Goal: Task Accomplishment & Management: Manage account settings

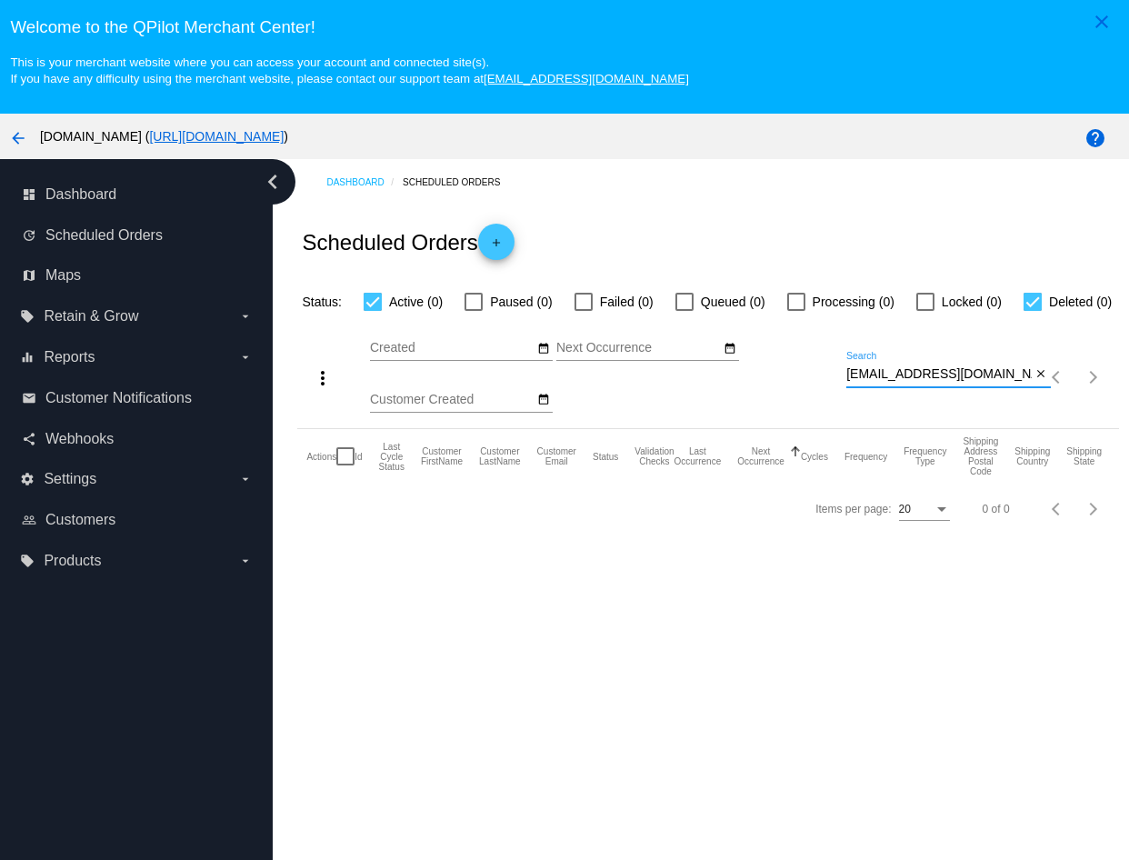
click at [912, 382] on input "[EMAIL_ADDRESS][DOMAIN_NAME]" at bounding box center [940, 374] width 186 height 15
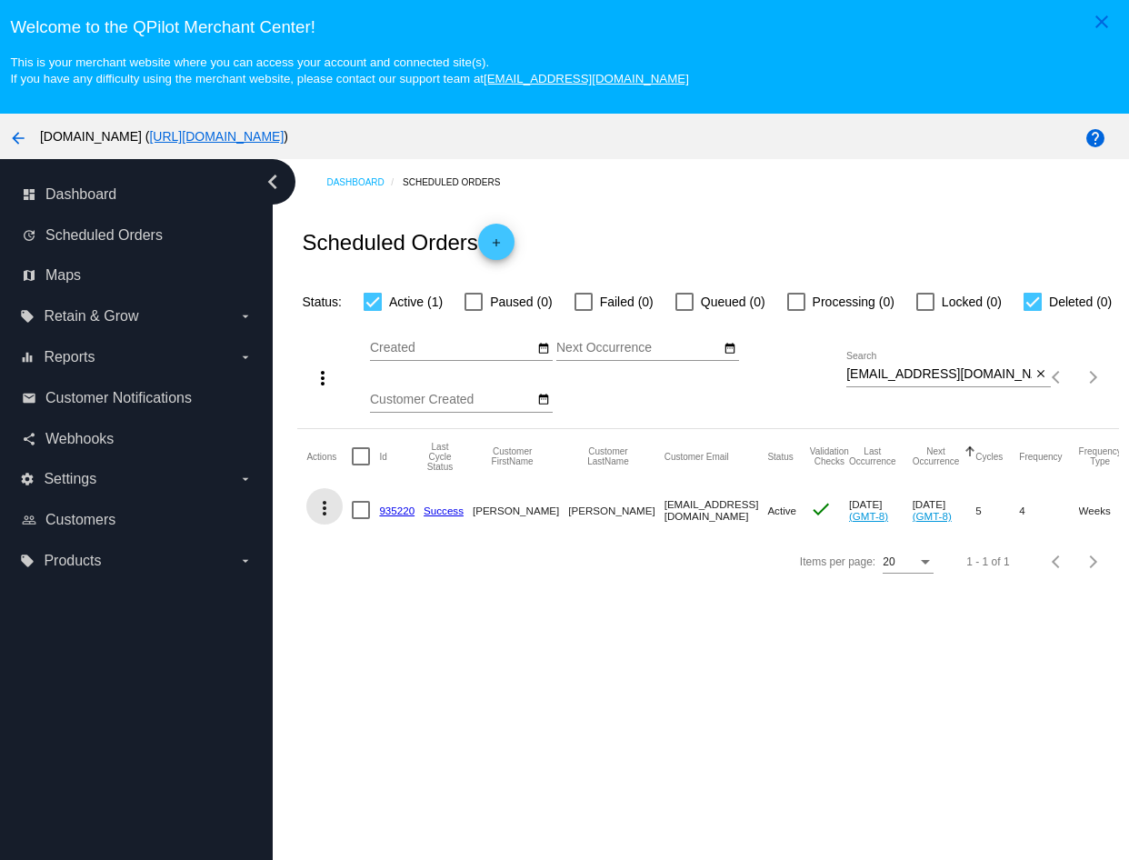
click at [326, 519] on mat-icon "more_vert" at bounding box center [325, 508] width 22 height 22
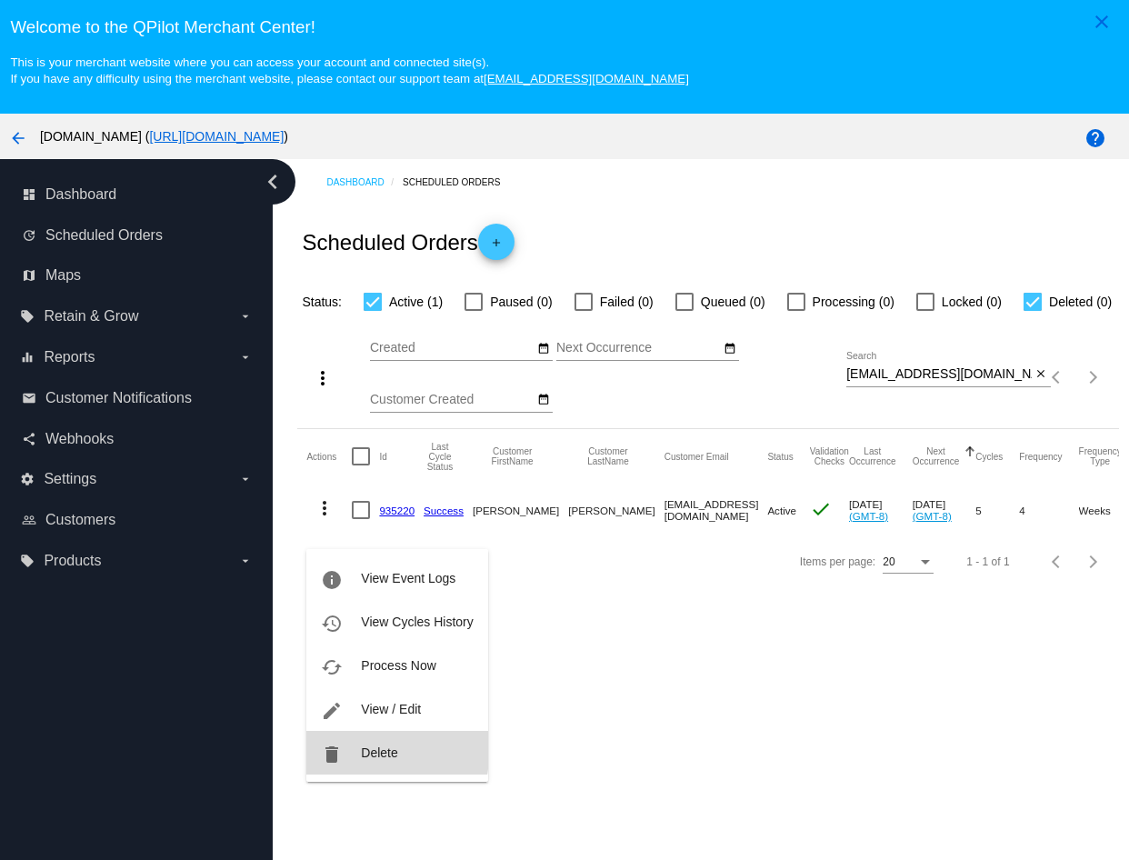
click at [349, 747] on button "delete Delete" at bounding box center [396, 753] width 181 height 44
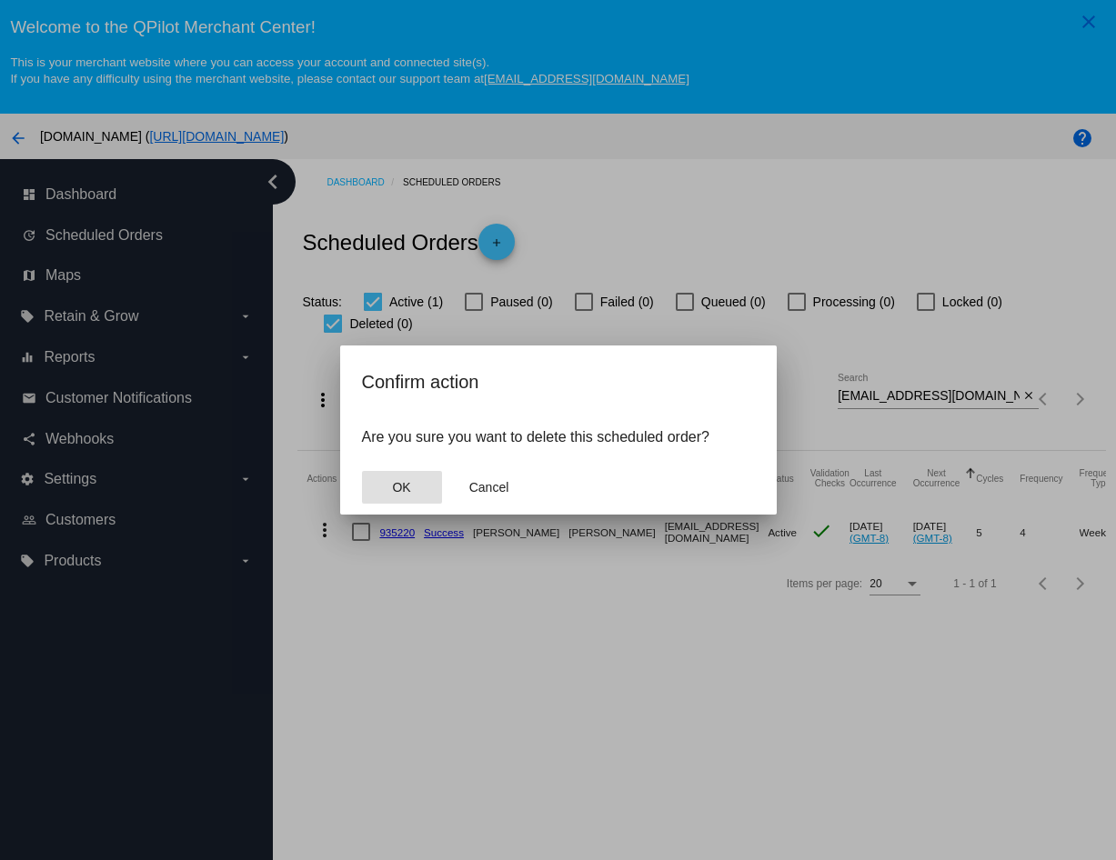
click at [404, 500] on button "OK" at bounding box center [402, 487] width 80 height 33
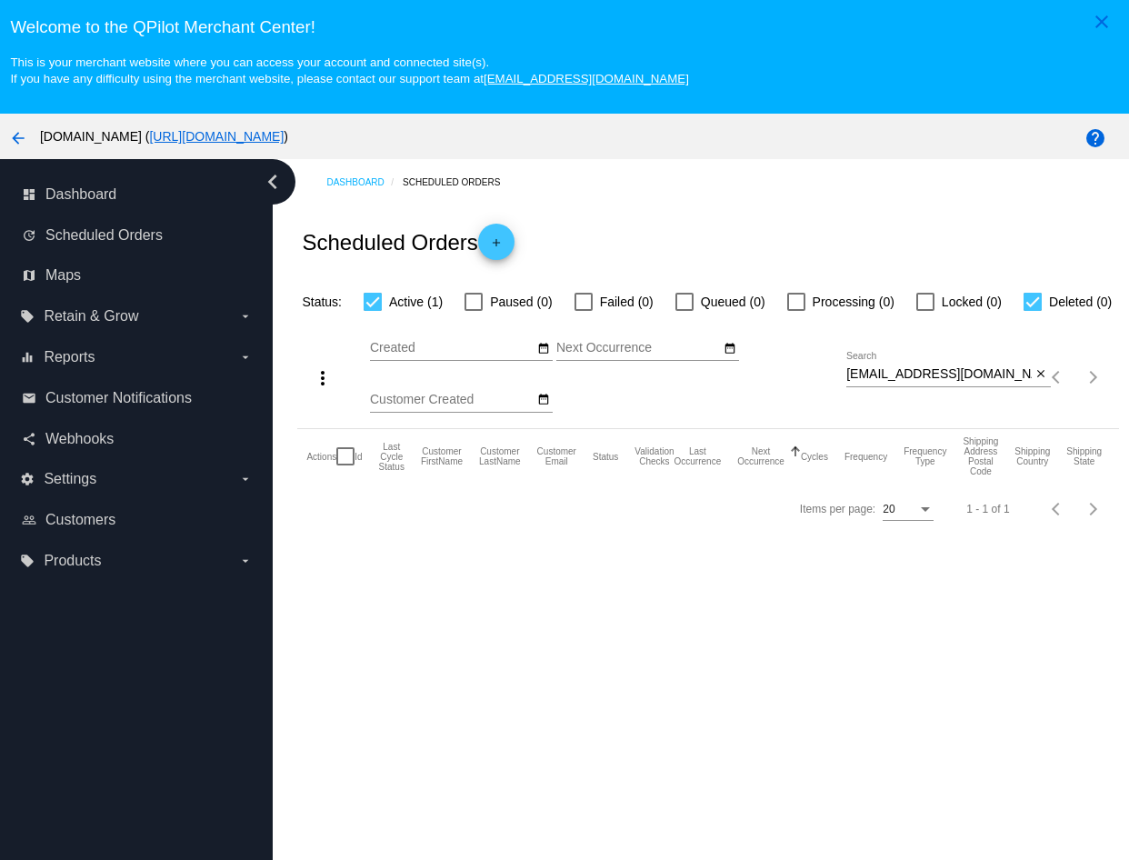
click at [883, 382] on input "[EMAIL_ADDRESS][DOMAIN_NAME]" at bounding box center [940, 374] width 186 height 15
paste input "lbamkop70"
click at [929, 382] on input "[EMAIL_ADDRESS][DOMAIN_NAME]" at bounding box center [940, 374] width 186 height 15
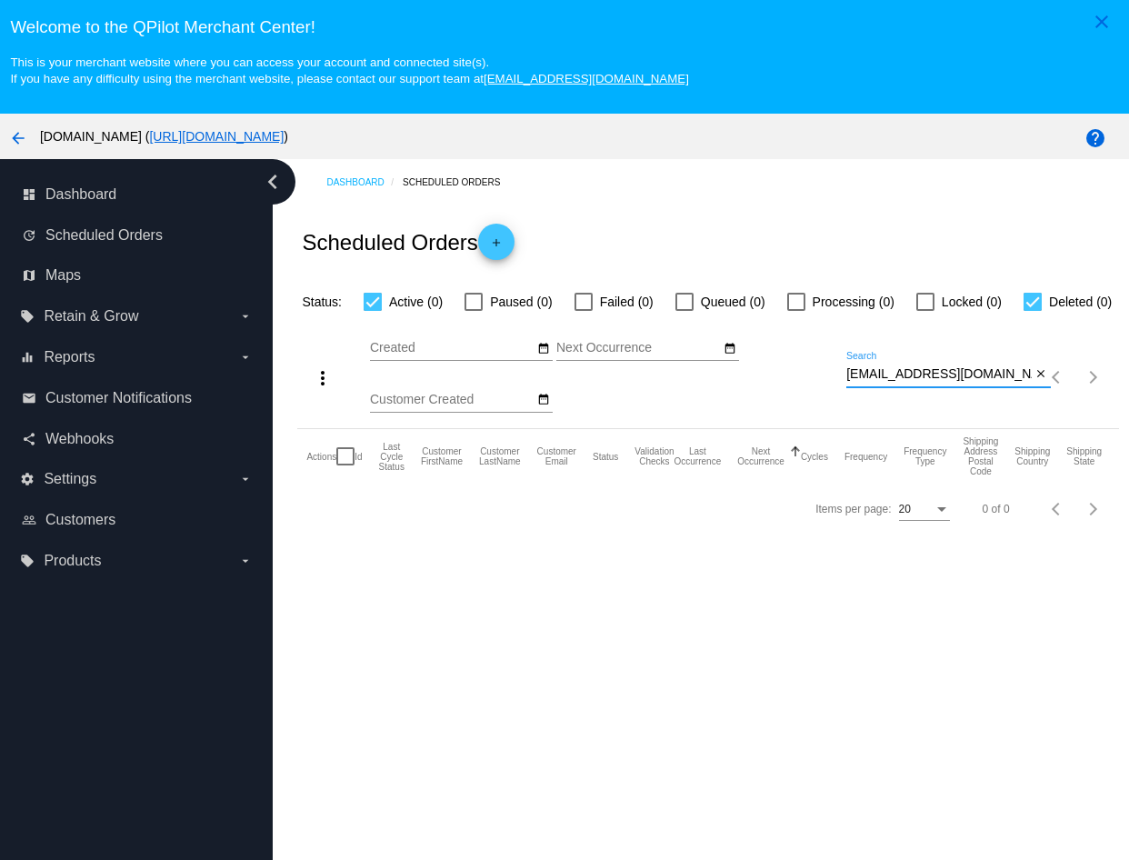
click at [929, 382] on input "[EMAIL_ADDRESS][DOMAIN_NAME]" at bounding box center [940, 374] width 186 height 15
paste input "sandeebrisbine"
type input "[EMAIL_ADDRESS][DOMAIN_NAME]"
